Goal: Information Seeking & Learning: Learn about a topic

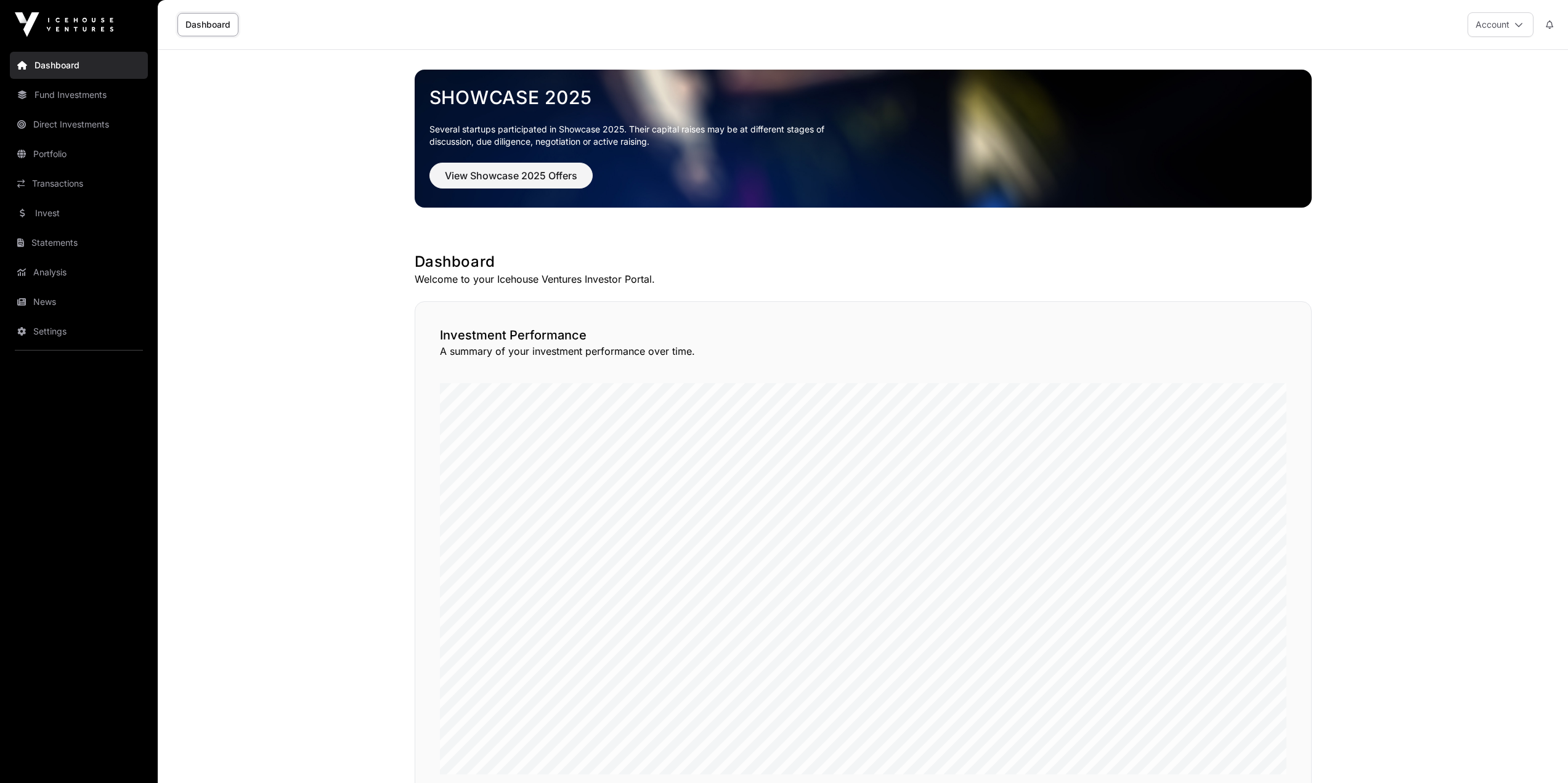
click at [65, 304] on link "News" at bounding box center [78, 302] width 138 height 27
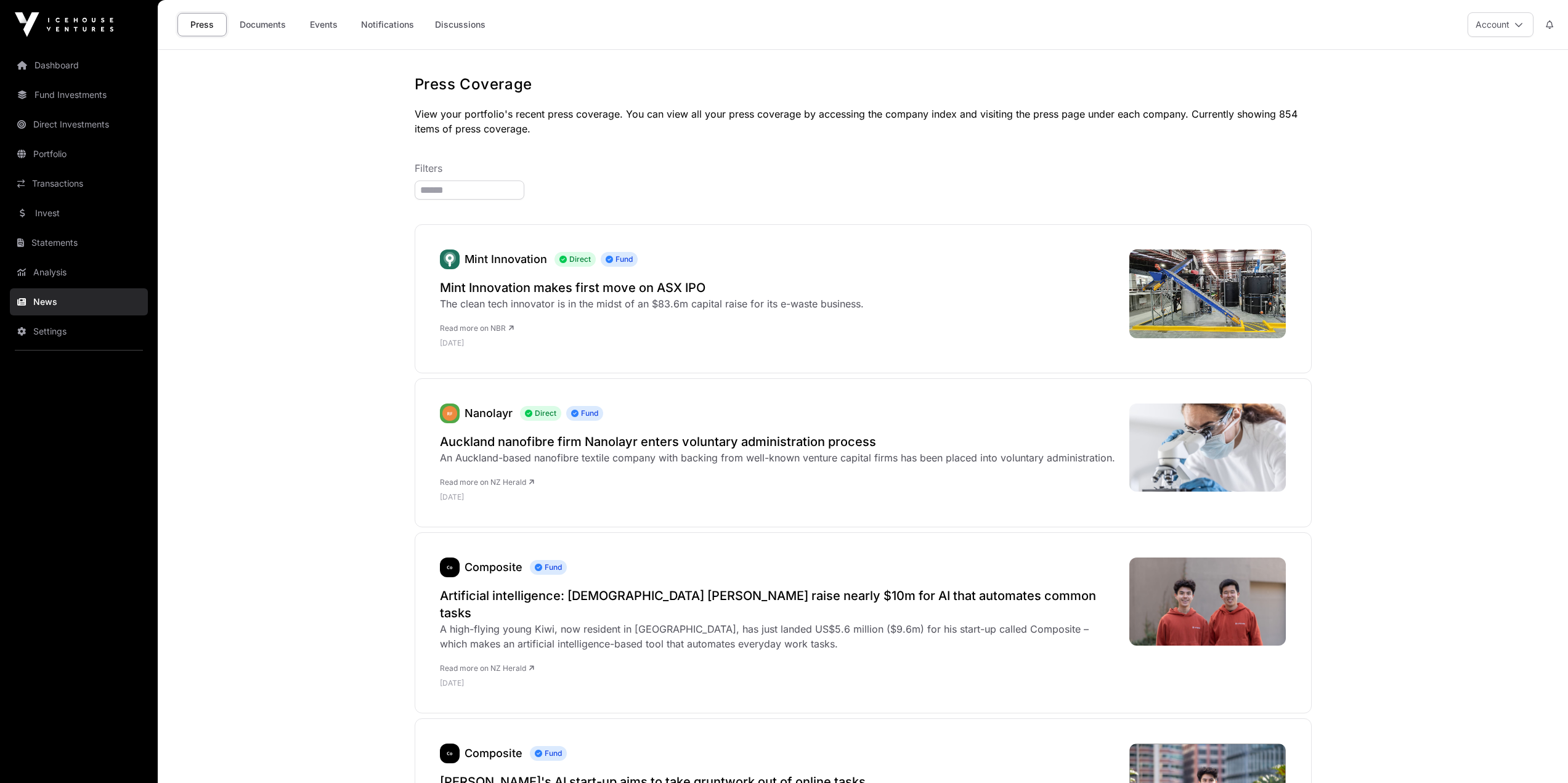
click at [338, 25] on link "Events" at bounding box center [323, 25] width 49 height 23
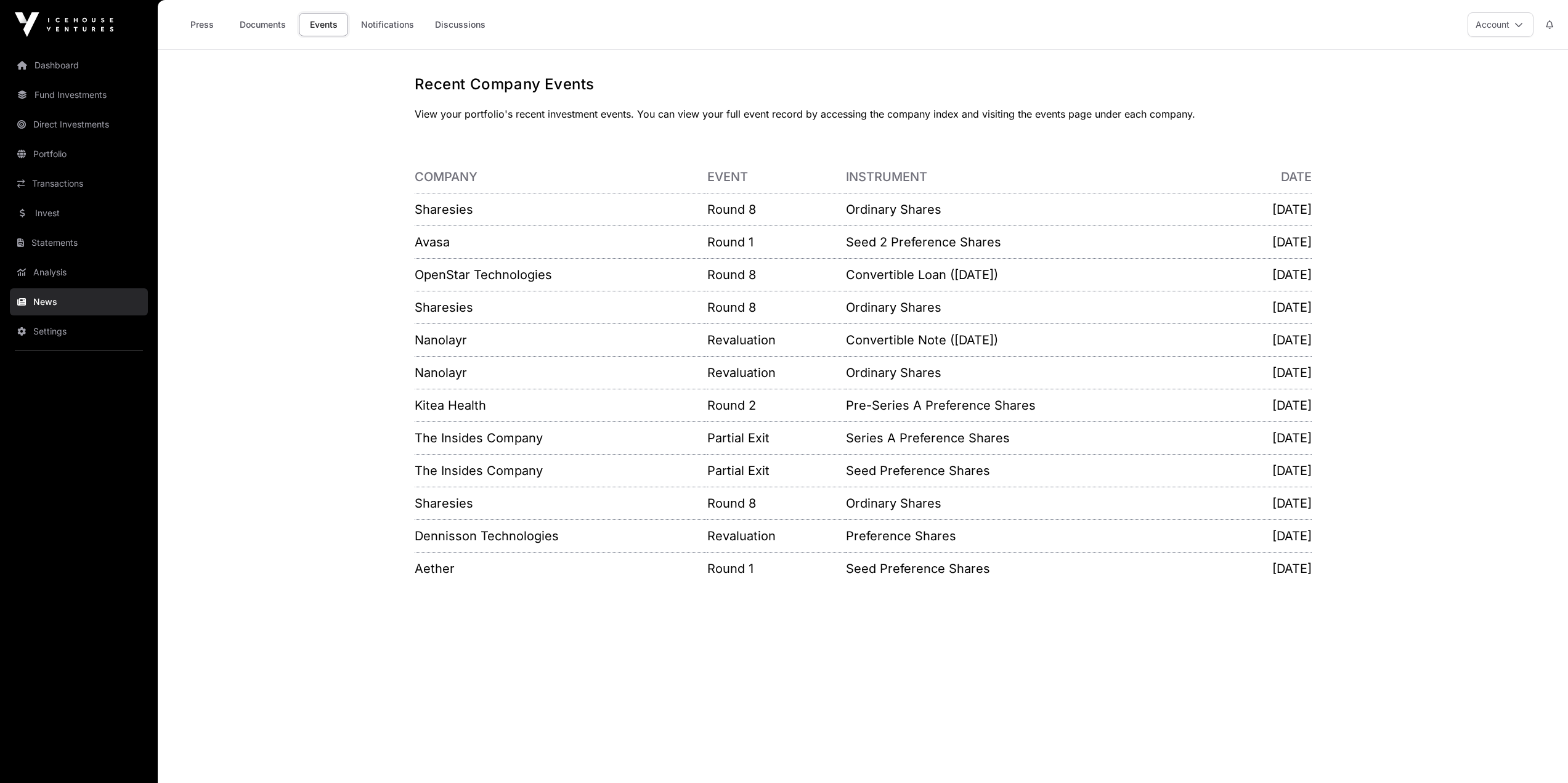
click at [433, 279] on link "OpenStar Technologies" at bounding box center [483, 275] width 137 height 15
click at [444, 242] on link "Avasa" at bounding box center [432, 242] width 35 height 15
click at [443, 209] on link "Sharesies" at bounding box center [444, 209] width 58 height 15
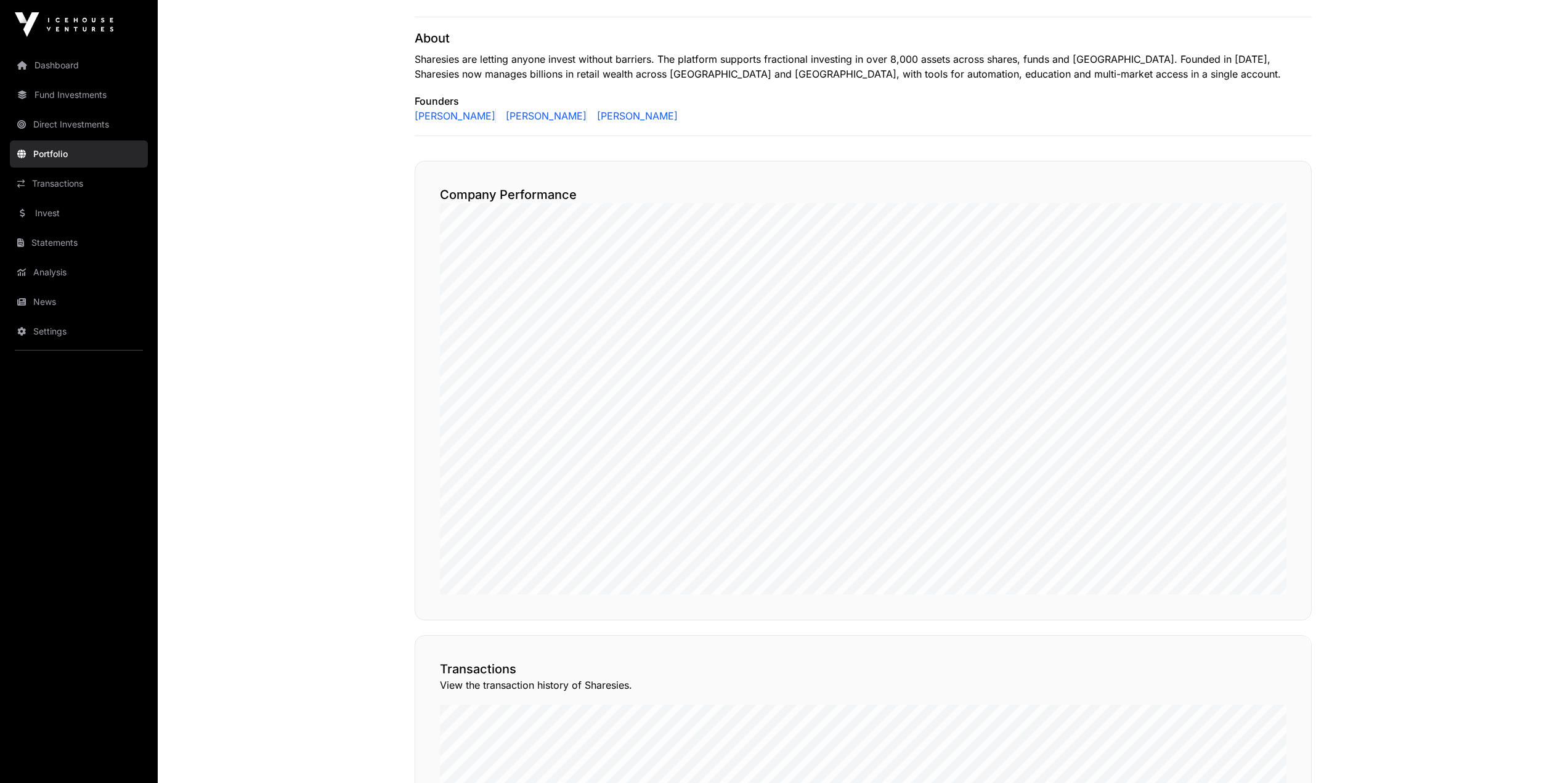
scroll to position [488, 0]
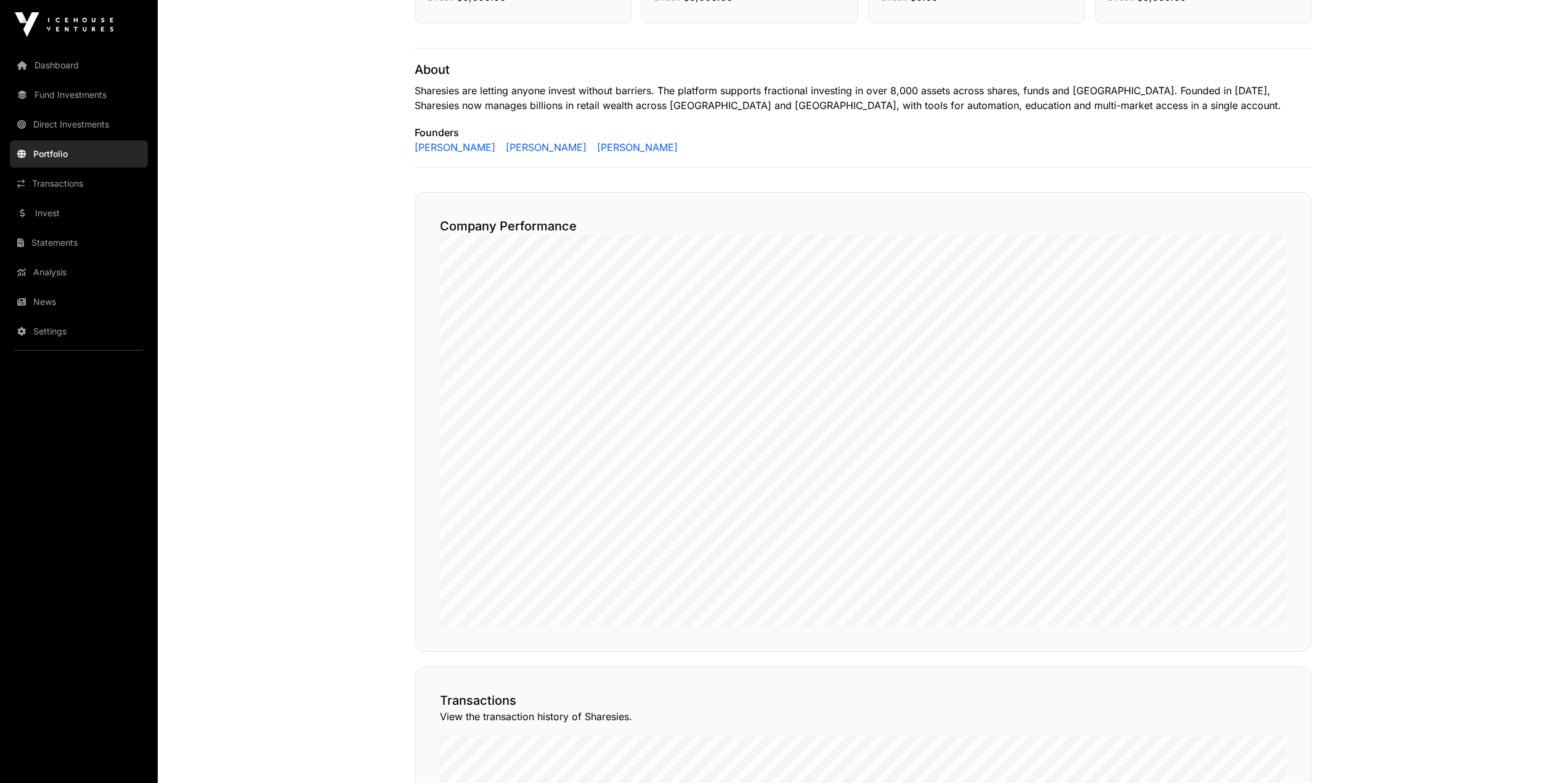
click at [69, 181] on link "Transactions" at bounding box center [78, 184] width 138 height 27
